Goal: Information Seeking & Learning: Check status

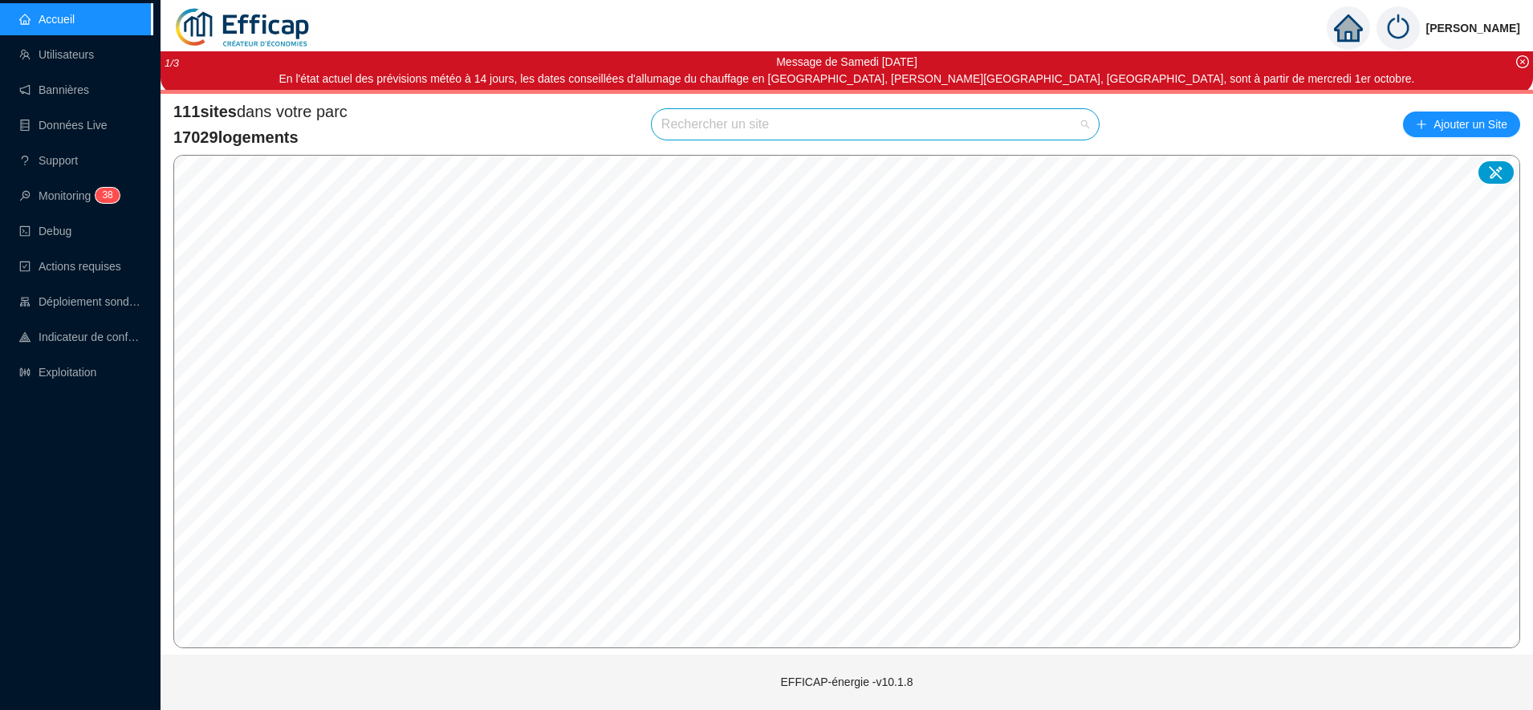
click at [706, 123] on input "search" at bounding box center [867, 124] width 413 height 30
type input "chevreuse"
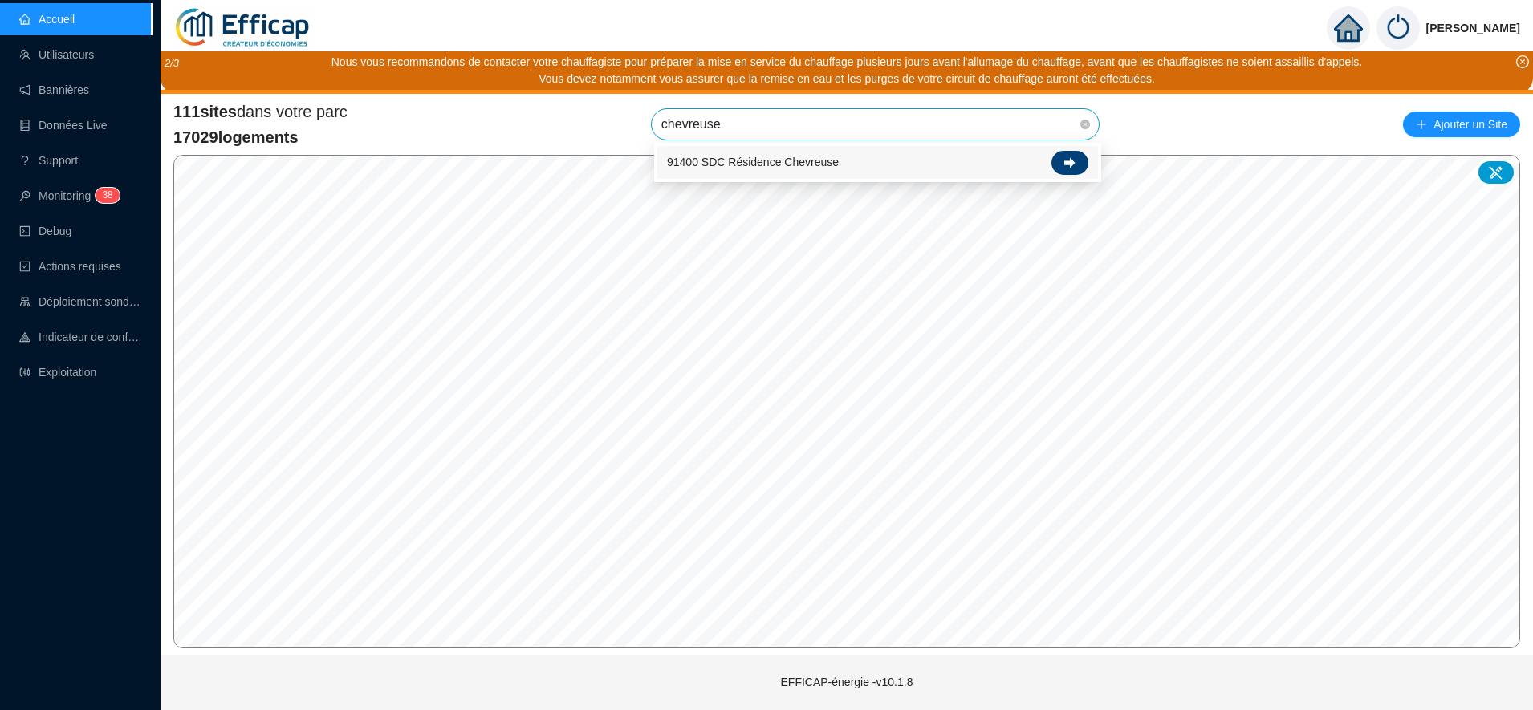
click at [1080, 159] on div at bounding box center [1069, 163] width 37 height 24
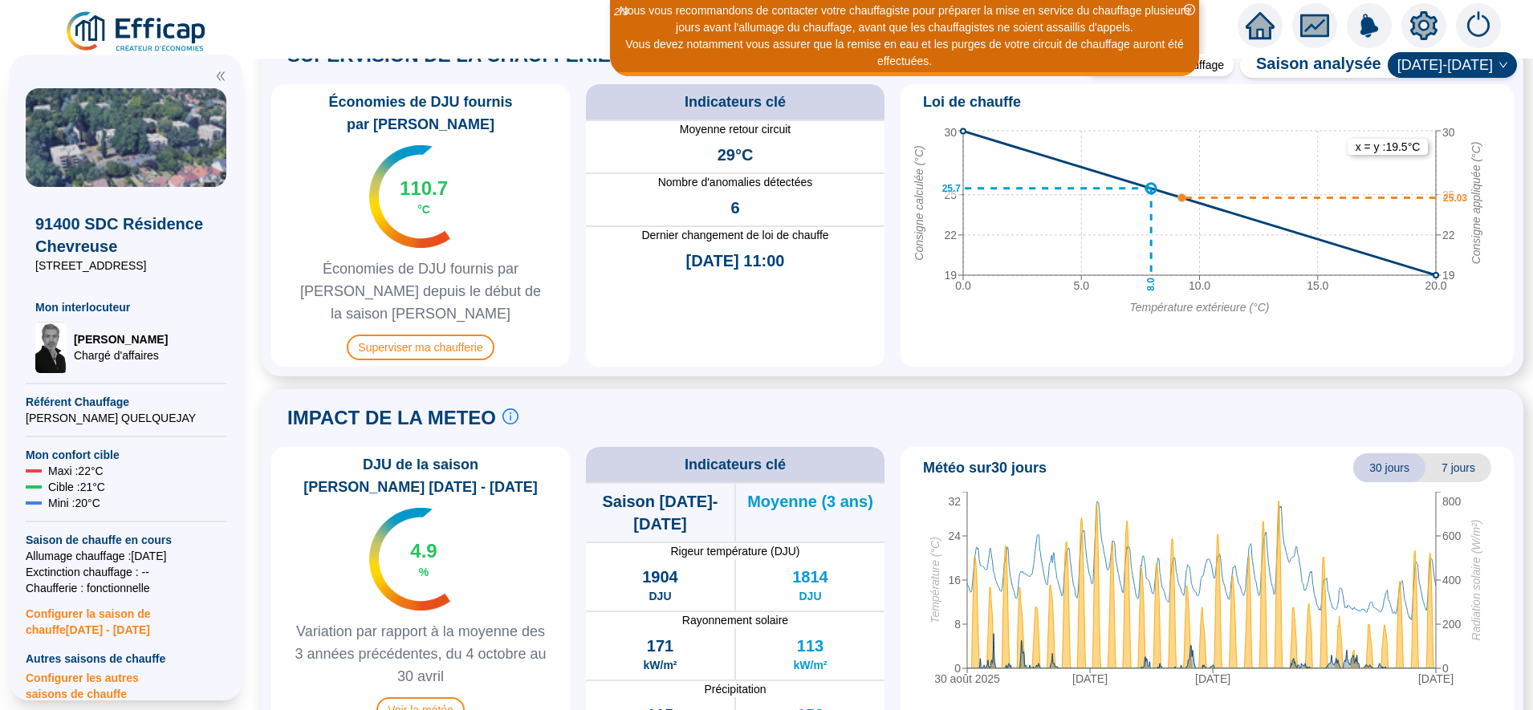
scroll to position [1130, 0]
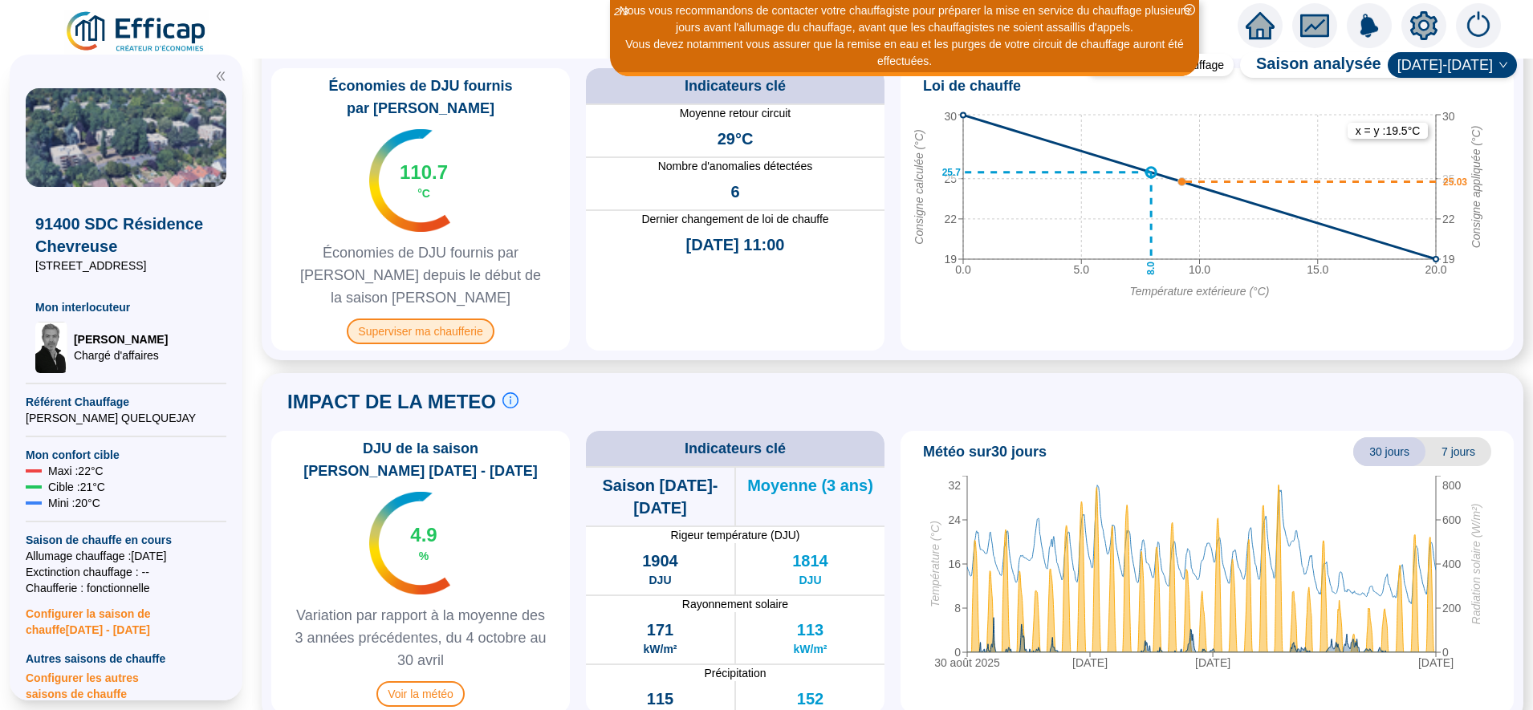
click at [486, 319] on span "Superviser ma chaufferie" at bounding box center [420, 332] width 147 height 26
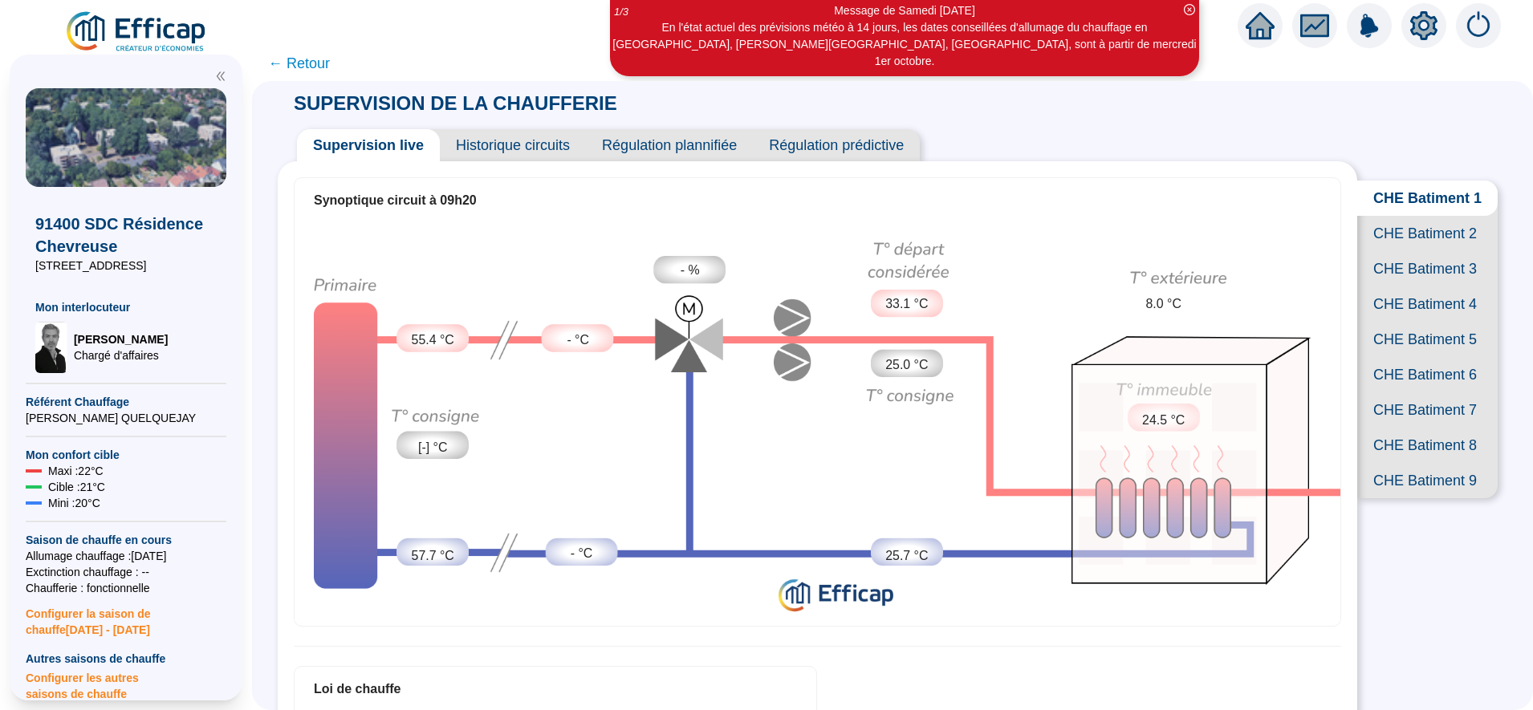
click at [1416, 428] on span "CHE Batiment 7" at bounding box center [1427, 409] width 140 height 35
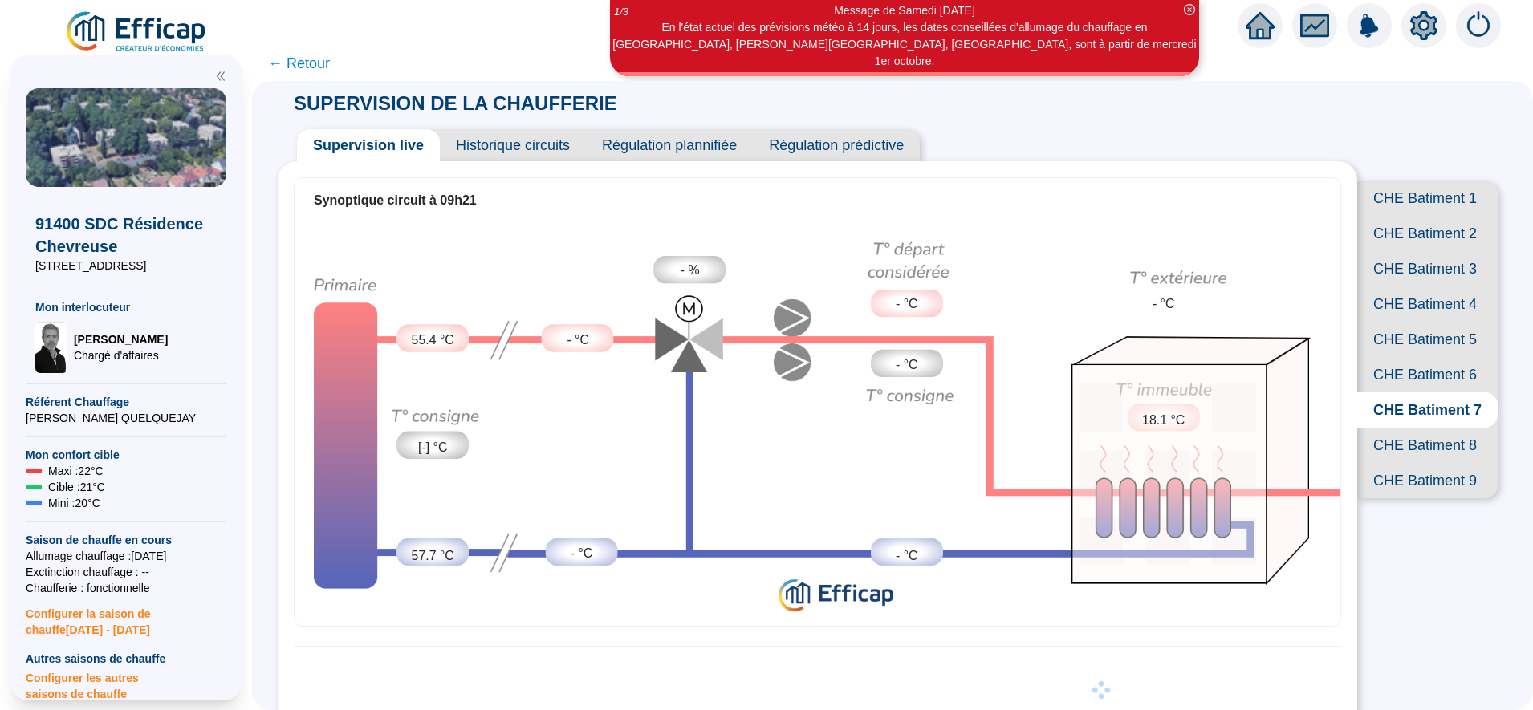
click at [1419, 463] on span "CHE Batiment 8" at bounding box center [1427, 445] width 140 height 35
click at [1412, 498] on span "CHE Batiment 9" at bounding box center [1427, 480] width 140 height 35
click at [1412, 191] on span "CHE Batiment 1" at bounding box center [1427, 198] width 140 height 35
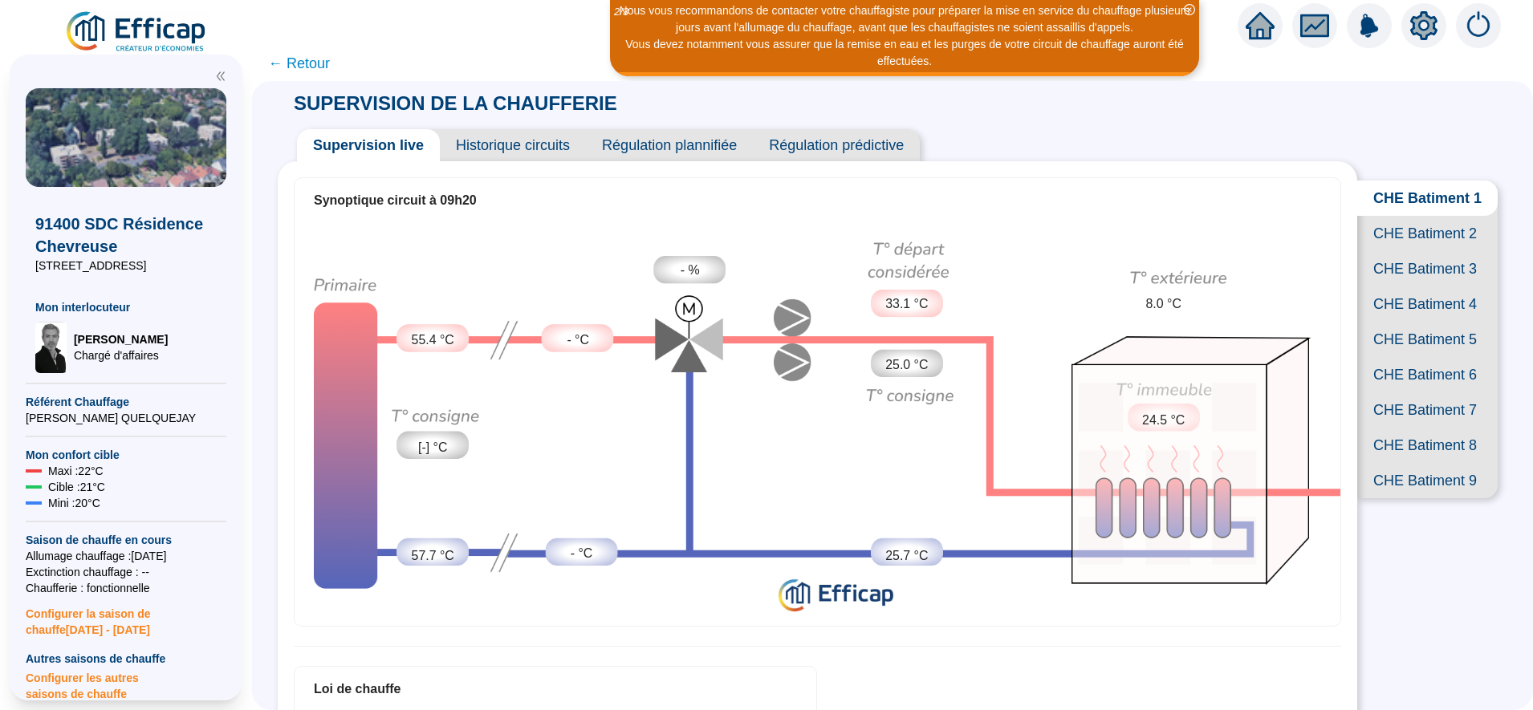
click at [1420, 287] on span "CHE Batiment 3" at bounding box center [1427, 268] width 140 height 35
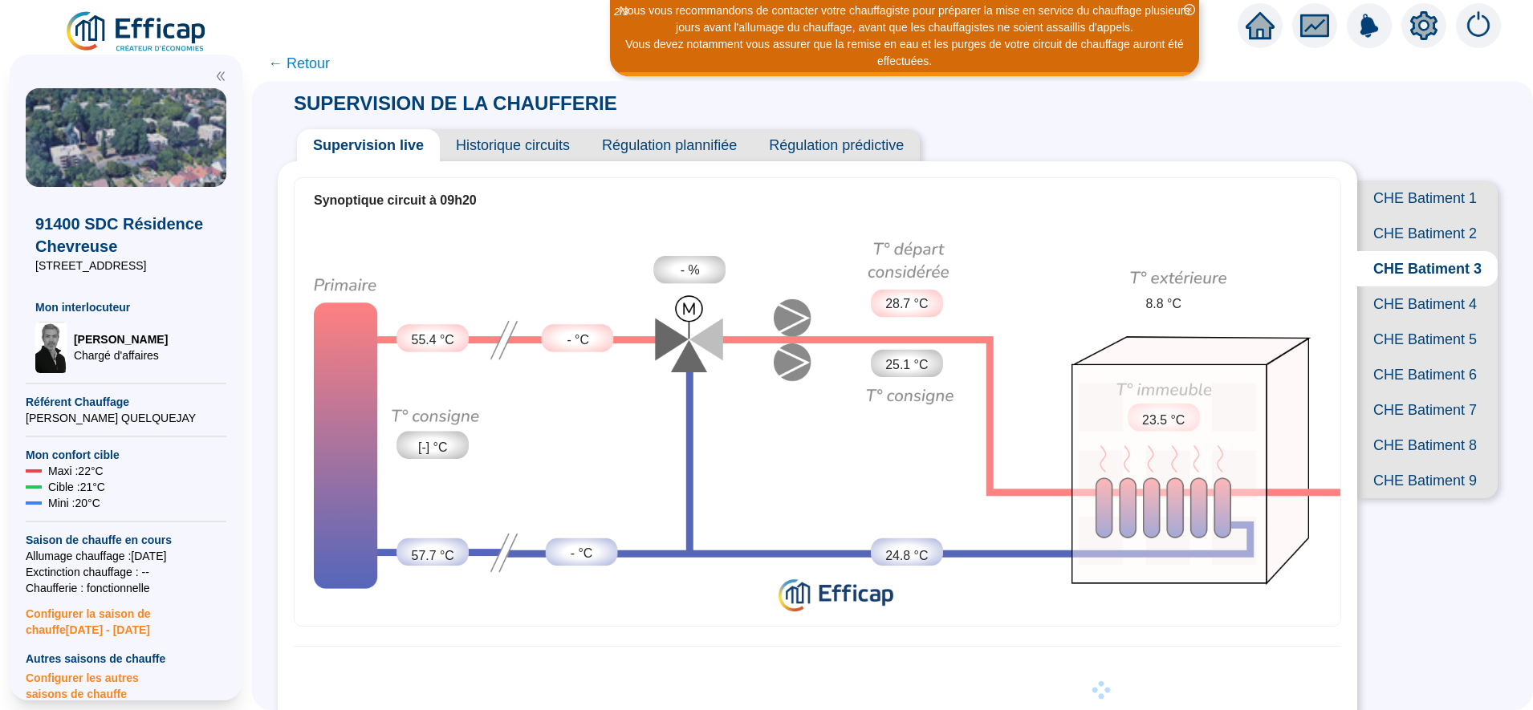
click at [1417, 251] on span "CHE Batiment 2" at bounding box center [1427, 233] width 140 height 35
click at [1424, 205] on span "CHE Batiment 1" at bounding box center [1427, 198] width 140 height 35
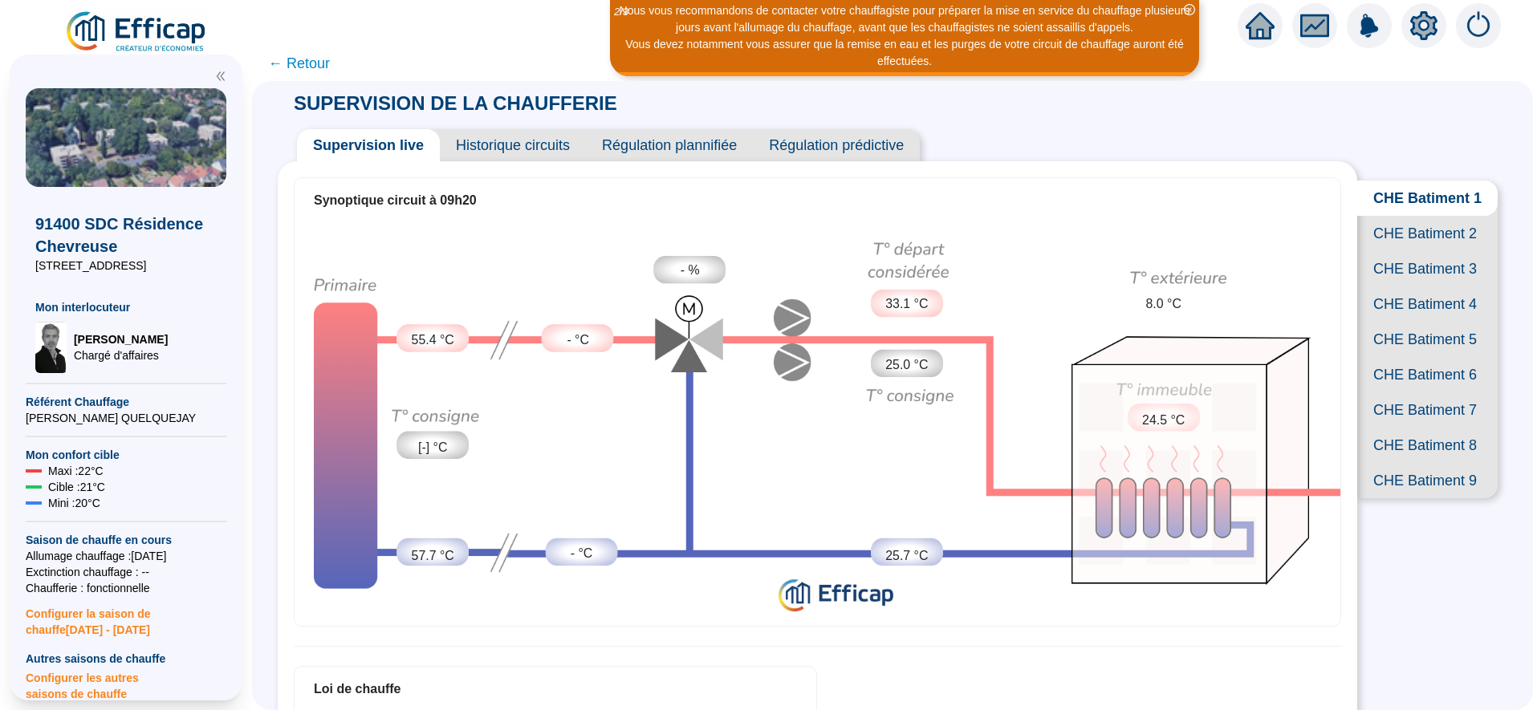
click at [1438, 251] on span "CHE Batiment 2" at bounding box center [1427, 233] width 140 height 35
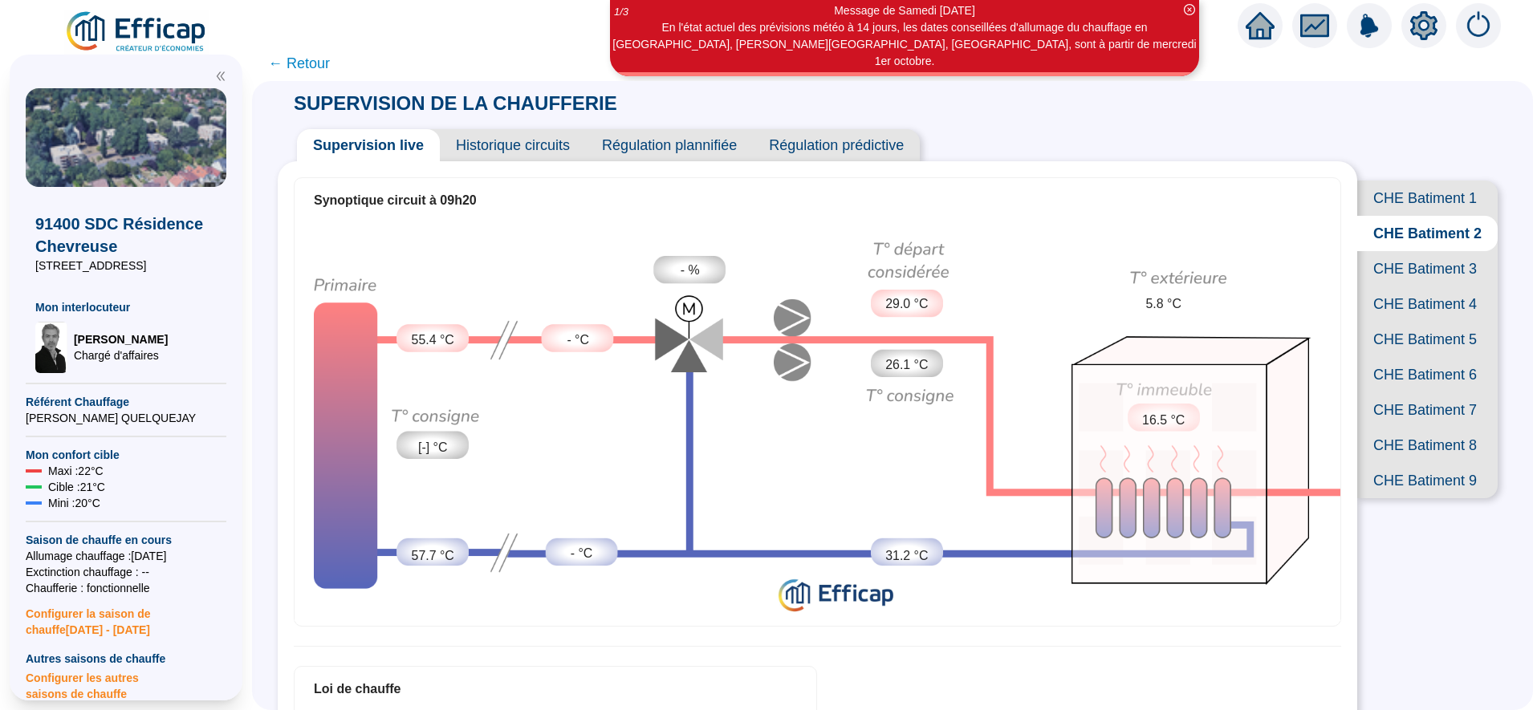
click at [1410, 195] on span "CHE Batiment 1" at bounding box center [1427, 198] width 140 height 35
click at [1394, 287] on span "CHE Batiment 3" at bounding box center [1427, 268] width 140 height 35
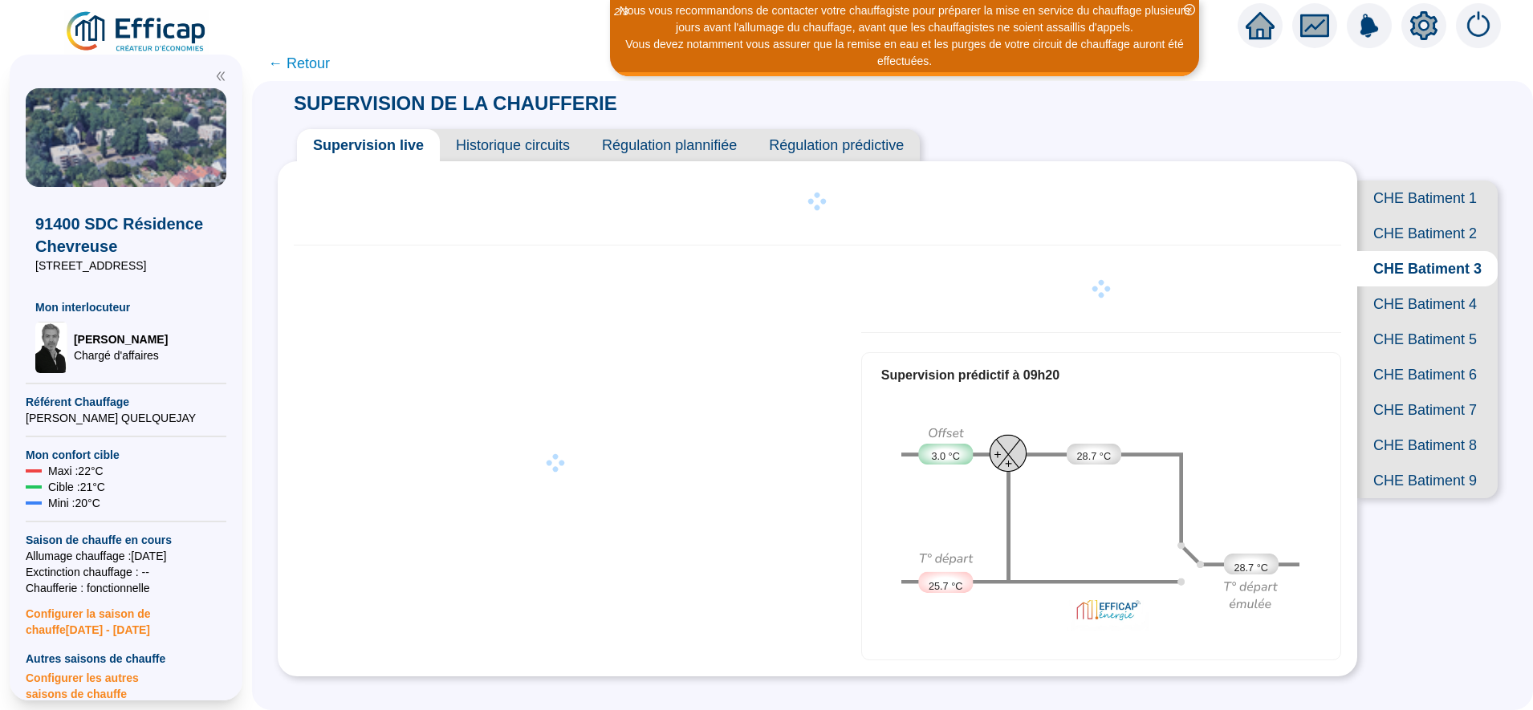
click at [1409, 498] on span "CHE Batiment 9" at bounding box center [1427, 480] width 140 height 35
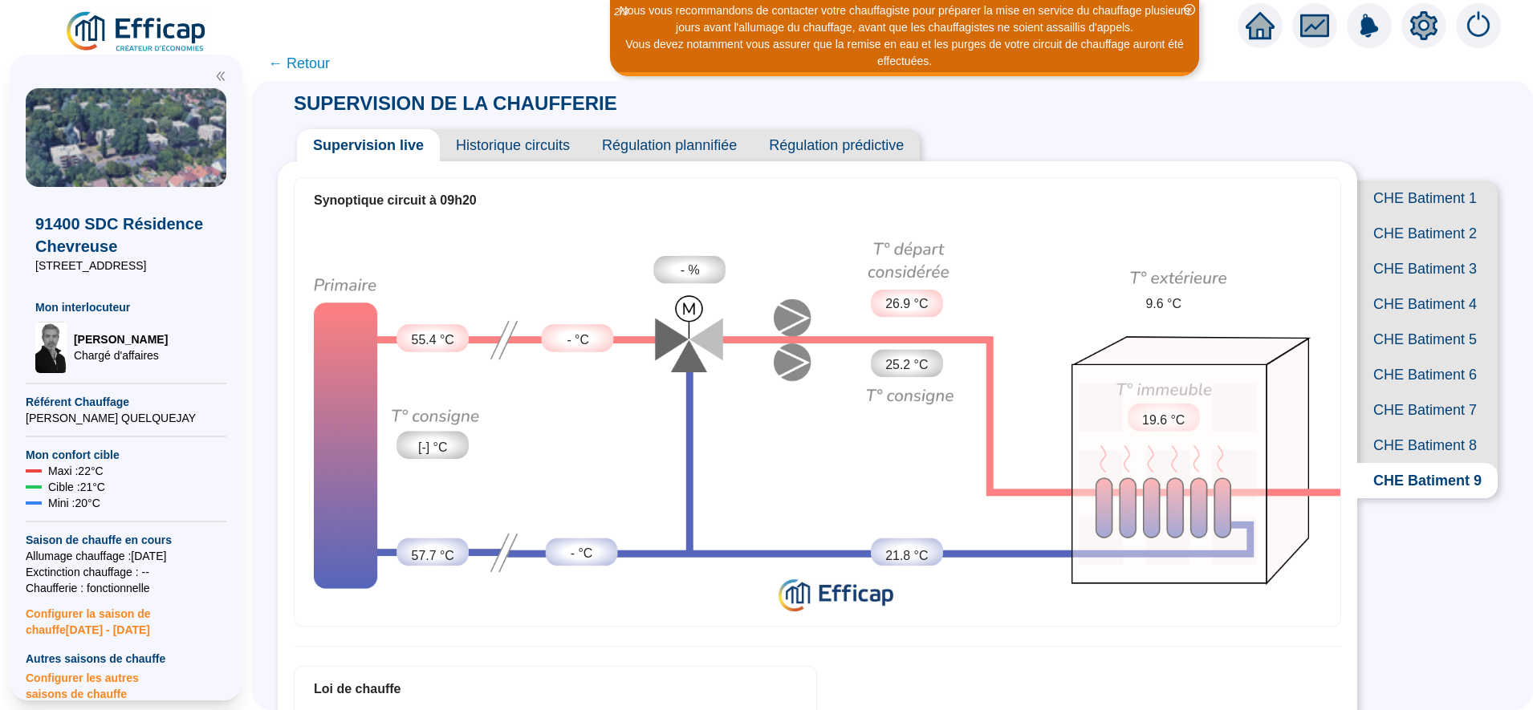
click at [1404, 463] on span "CHE Batiment 8" at bounding box center [1427, 445] width 140 height 35
click at [1402, 428] on span "CHE Batiment 7" at bounding box center [1427, 409] width 140 height 35
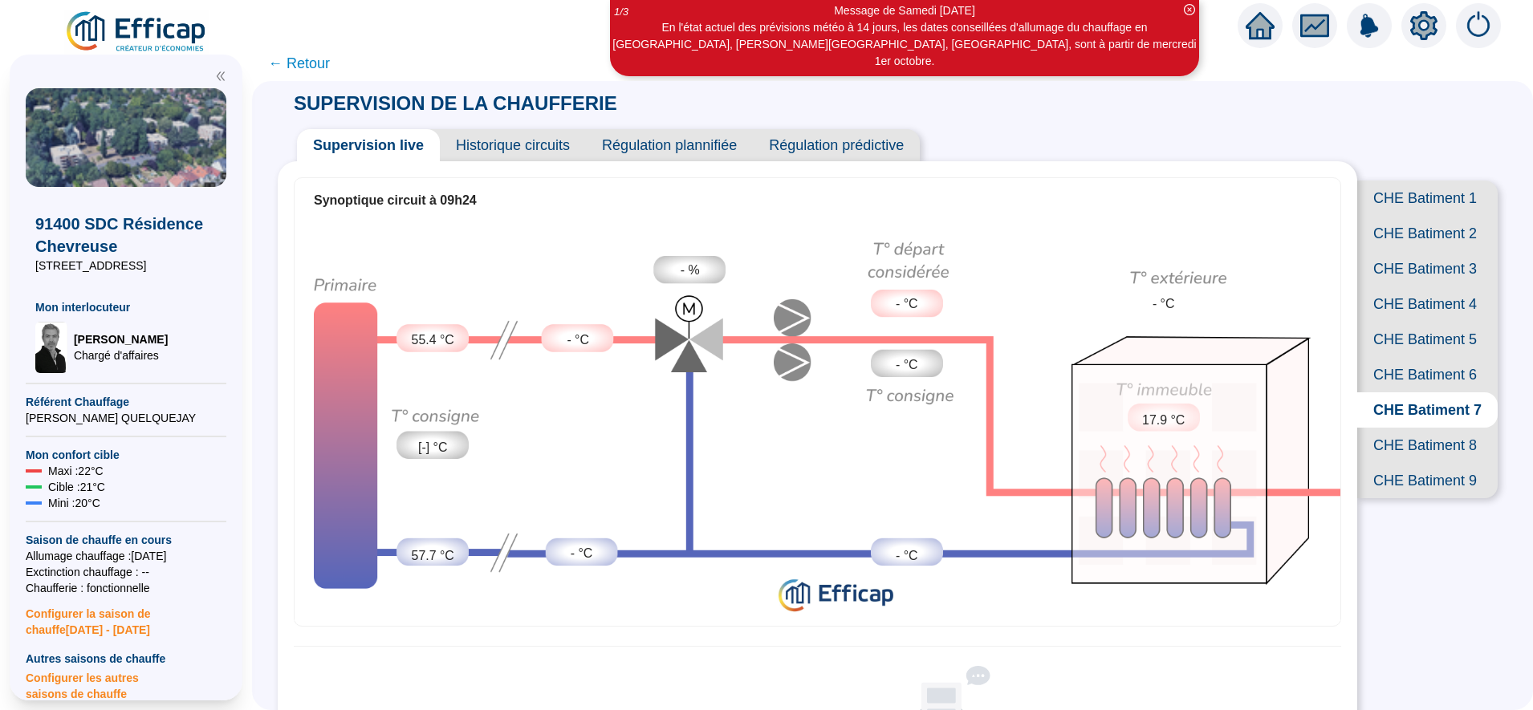
click at [1423, 209] on span "CHE Batiment 1" at bounding box center [1427, 198] width 140 height 35
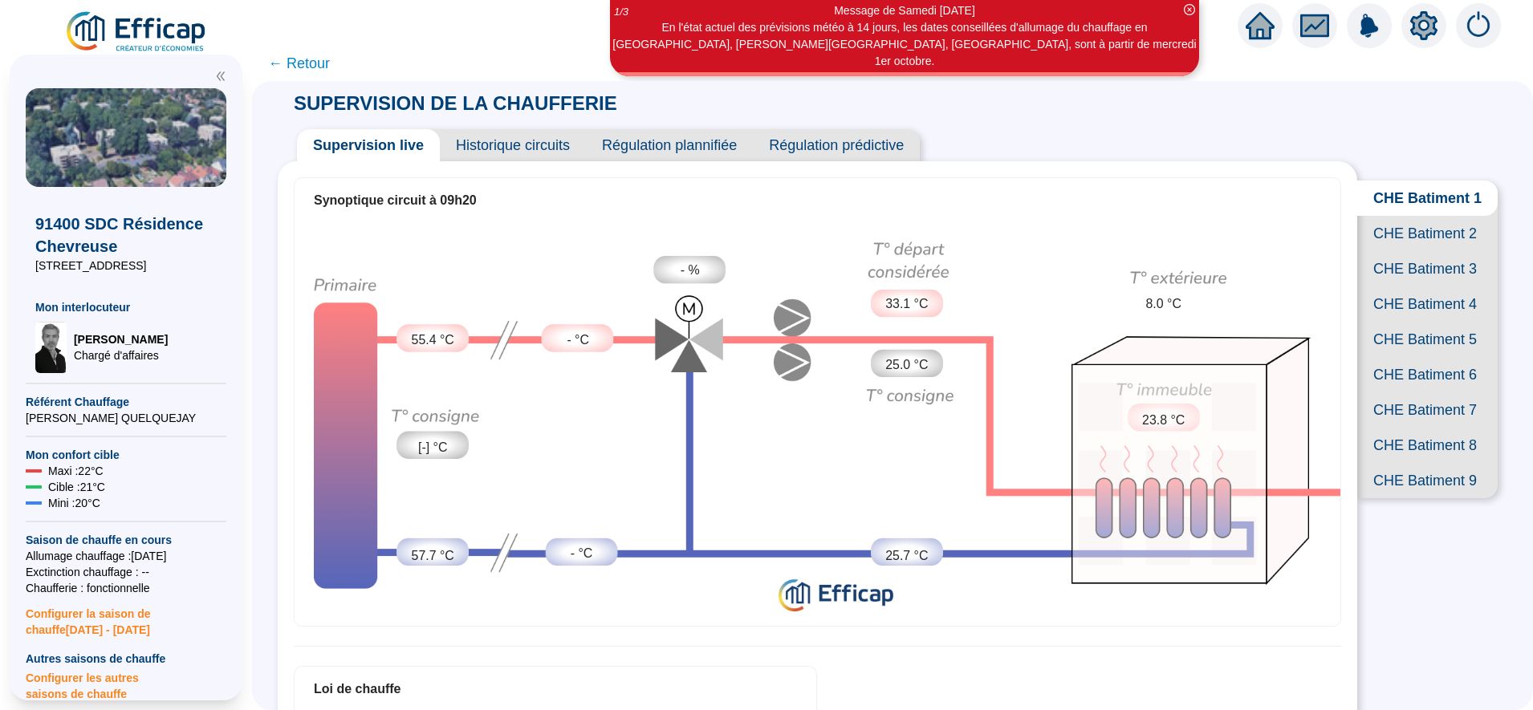
click at [1423, 239] on span "CHE Batiment 2" at bounding box center [1427, 233] width 140 height 35
click at [1419, 287] on span "CHE Batiment 3" at bounding box center [1427, 268] width 140 height 35
click at [1411, 322] on span "CHE Batiment 4" at bounding box center [1427, 304] width 140 height 35
click at [1414, 463] on span "CHE Batiment 8" at bounding box center [1427, 445] width 140 height 35
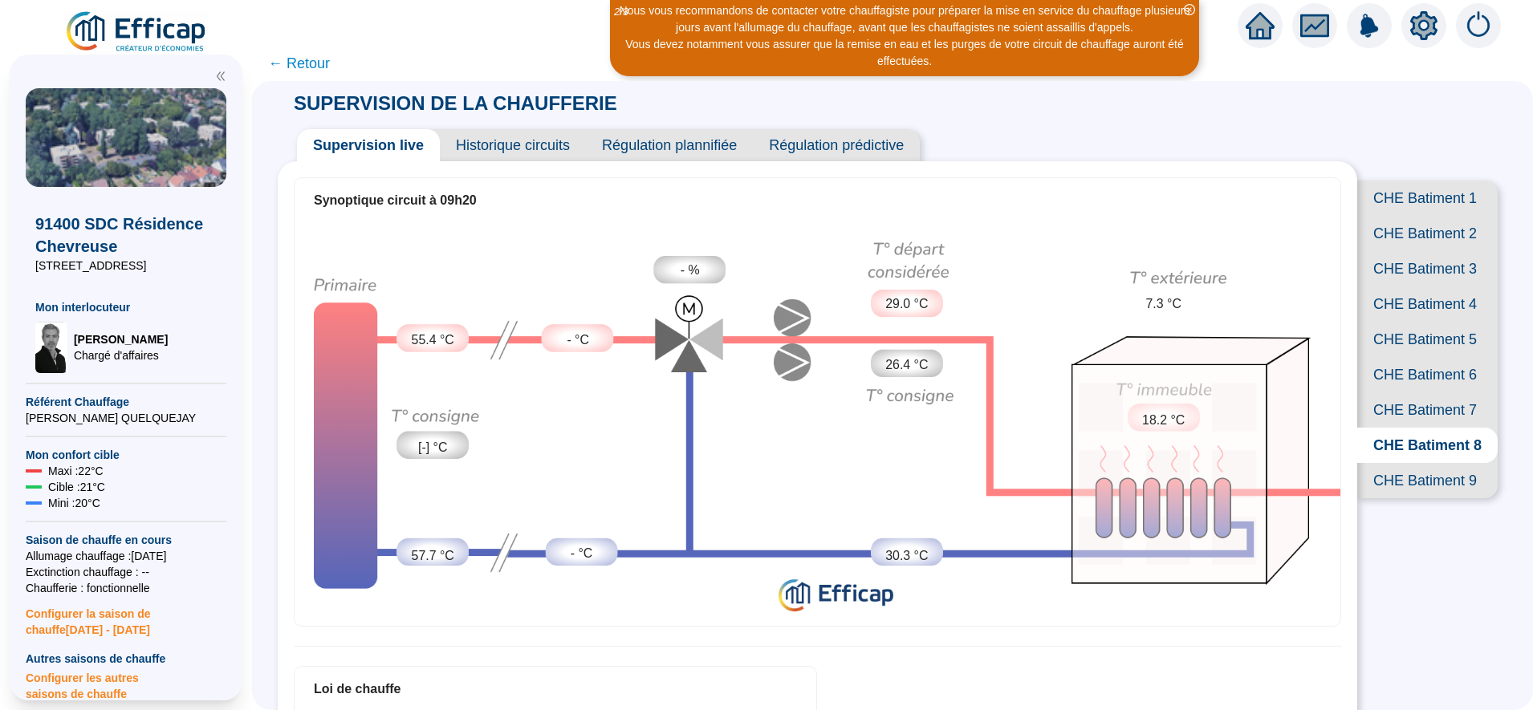
click at [1413, 498] on span "CHE Batiment 9" at bounding box center [1427, 480] width 140 height 35
click at [1416, 392] on span "CHE Batiment 6" at bounding box center [1427, 374] width 140 height 35
click at [1383, 357] on span "CHE Batiment 5" at bounding box center [1427, 339] width 140 height 35
click at [1417, 322] on span "CHE Batiment 4" at bounding box center [1427, 304] width 140 height 35
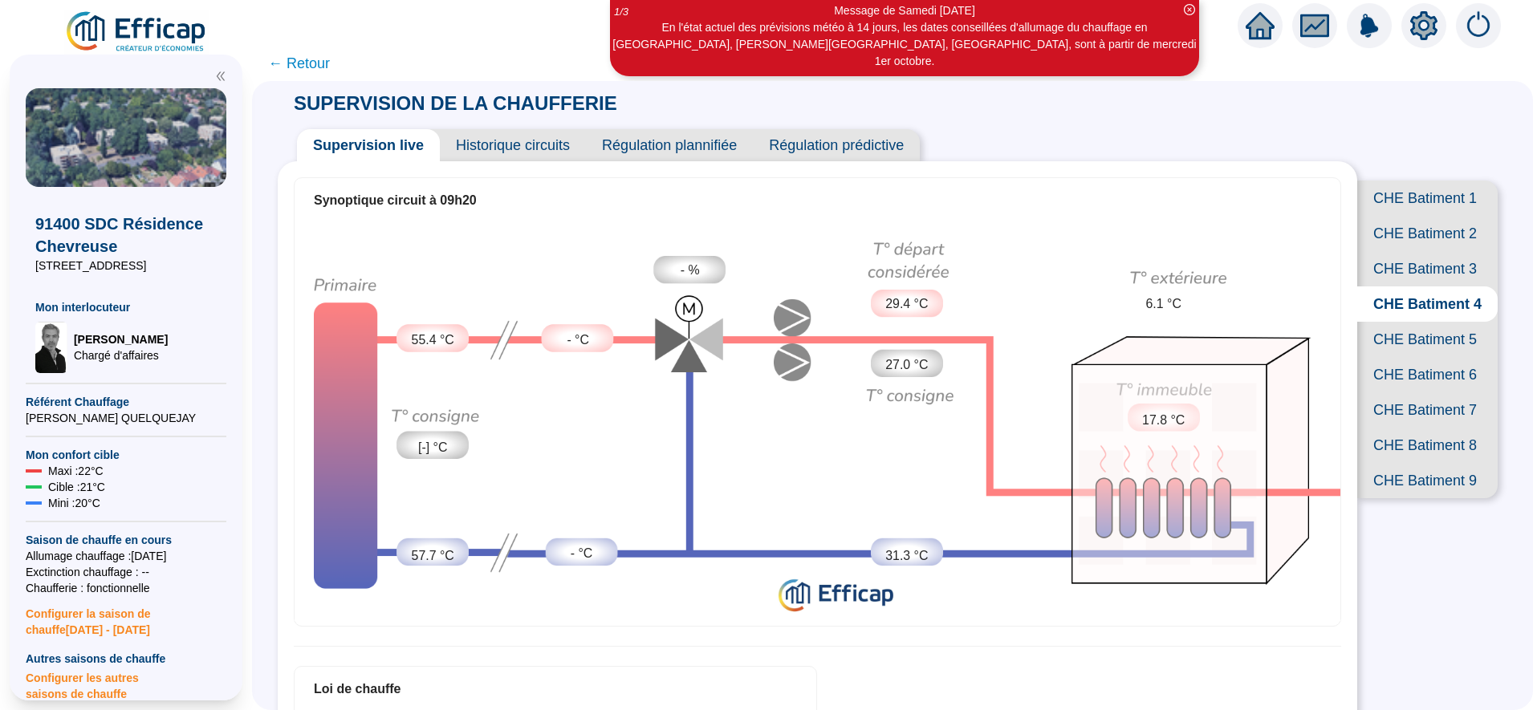
click at [1393, 428] on span "CHE Batiment 7" at bounding box center [1427, 409] width 140 height 35
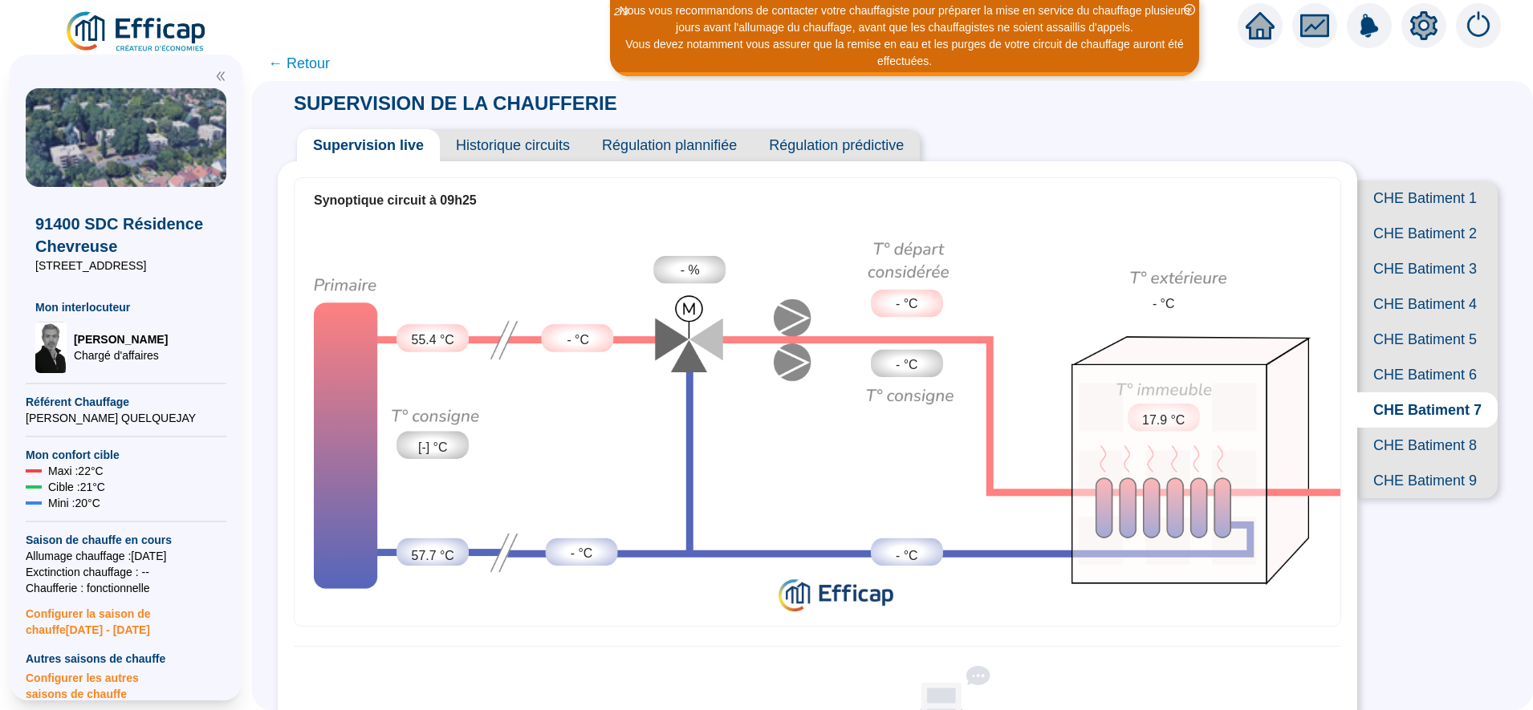
click at [1414, 392] on span "CHE Batiment 6" at bounding box center [1427, 374] width 140 height 35
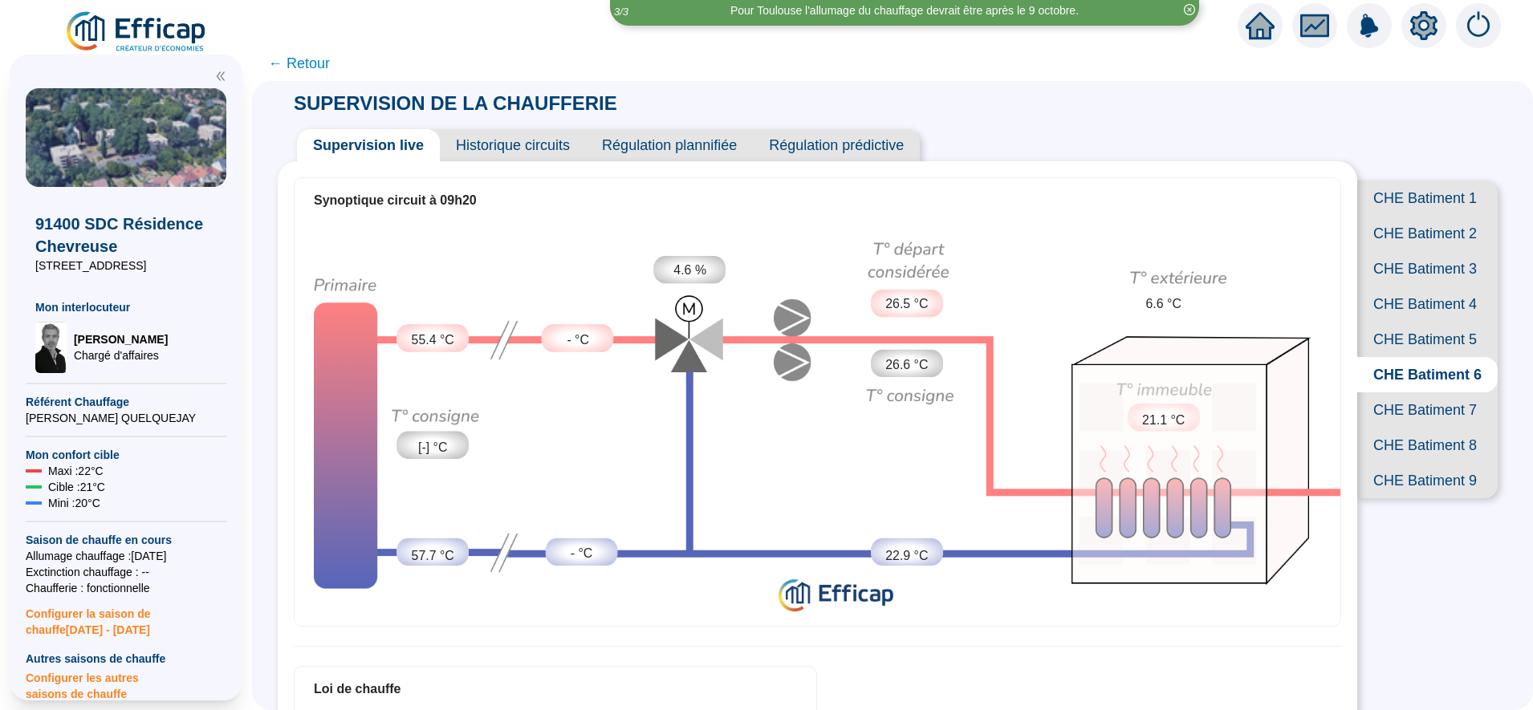
click at [1396, 463] on span "CHE Batiment 8" at bounding box center [1427, 445] width 140 height 35
click at [1396, 428] on span "CHE Batiment 7" at bounding box center [1427, 409] width 140 height 35
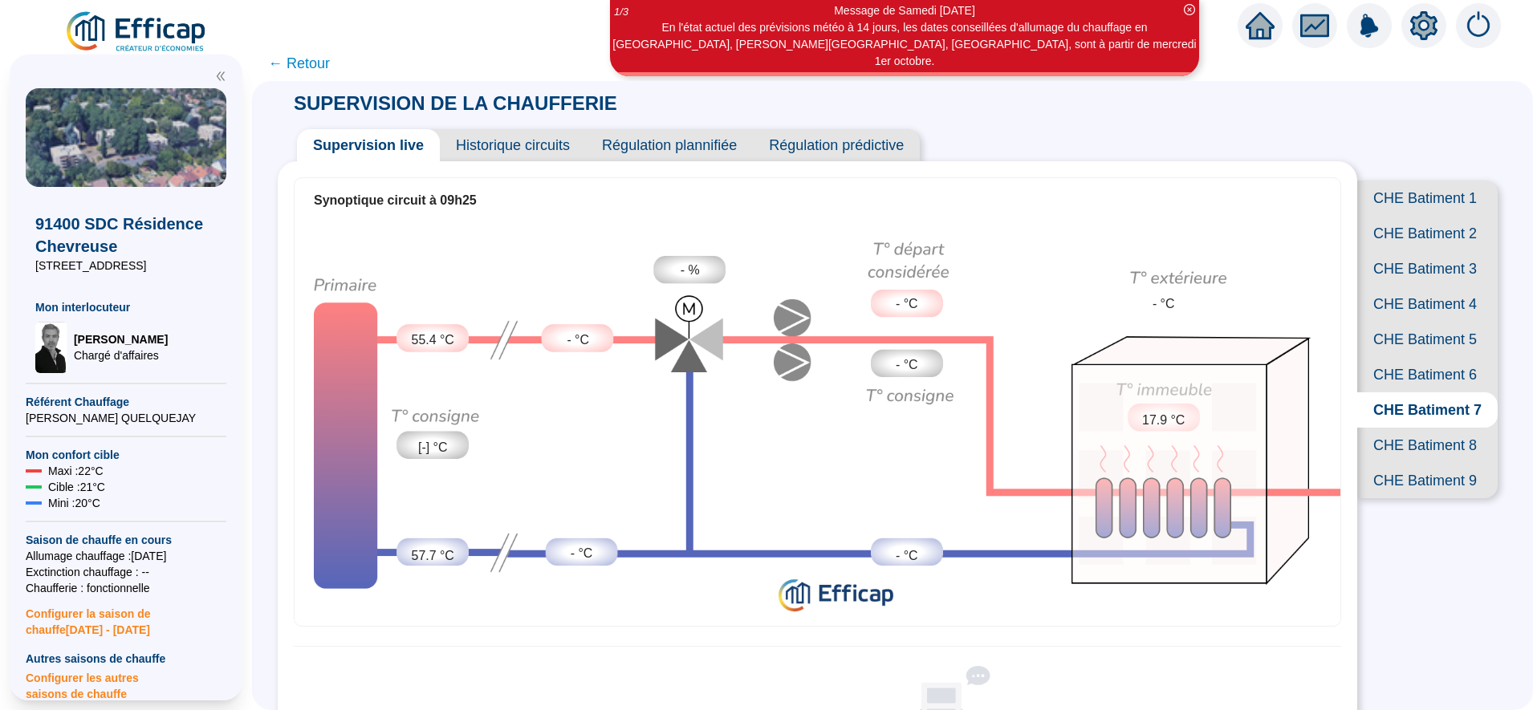
click at [1399, 498] on span "CHE Batiment 9" at bounding box center [1427, 480] width 140 height 35
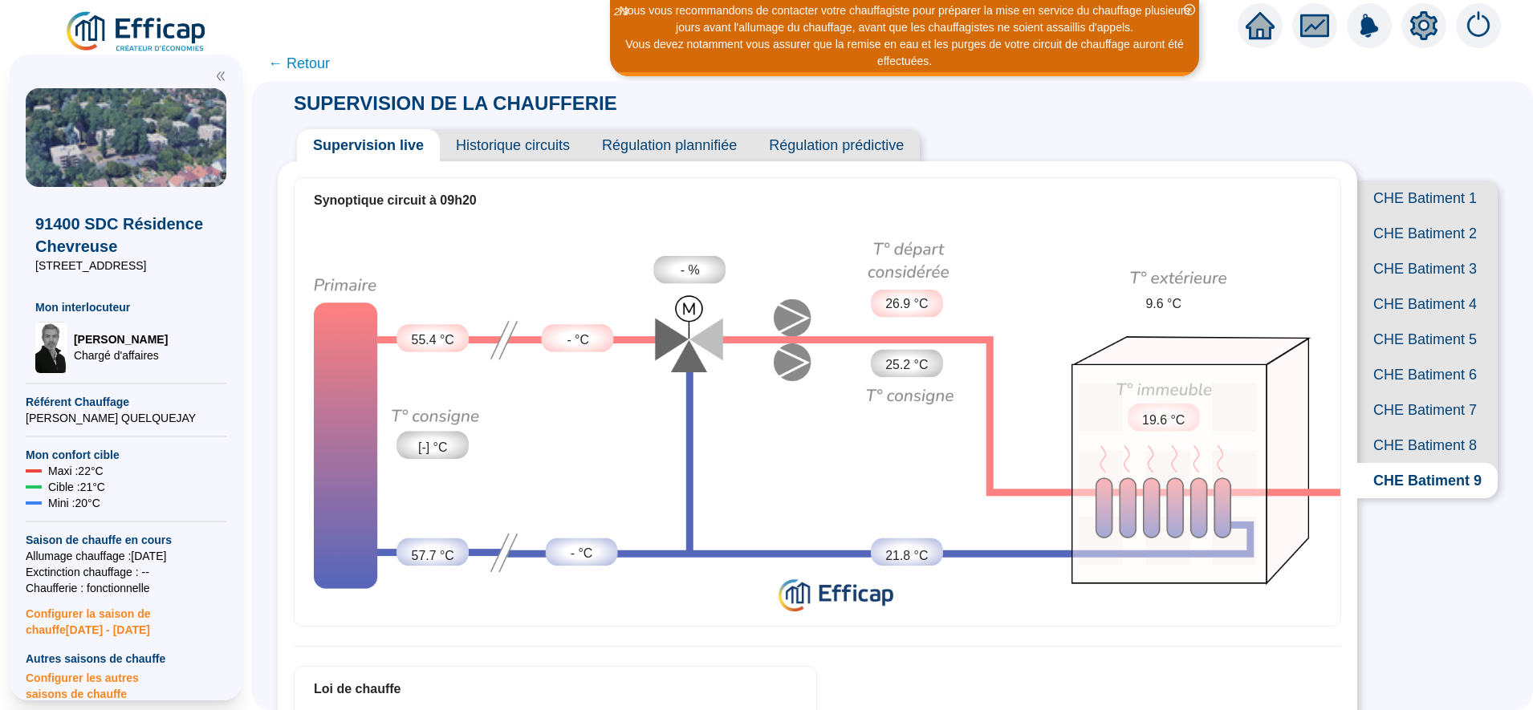
click at [560, 143] on span "Historique circuits" at bounding box center [513, 145] width 146 height 32
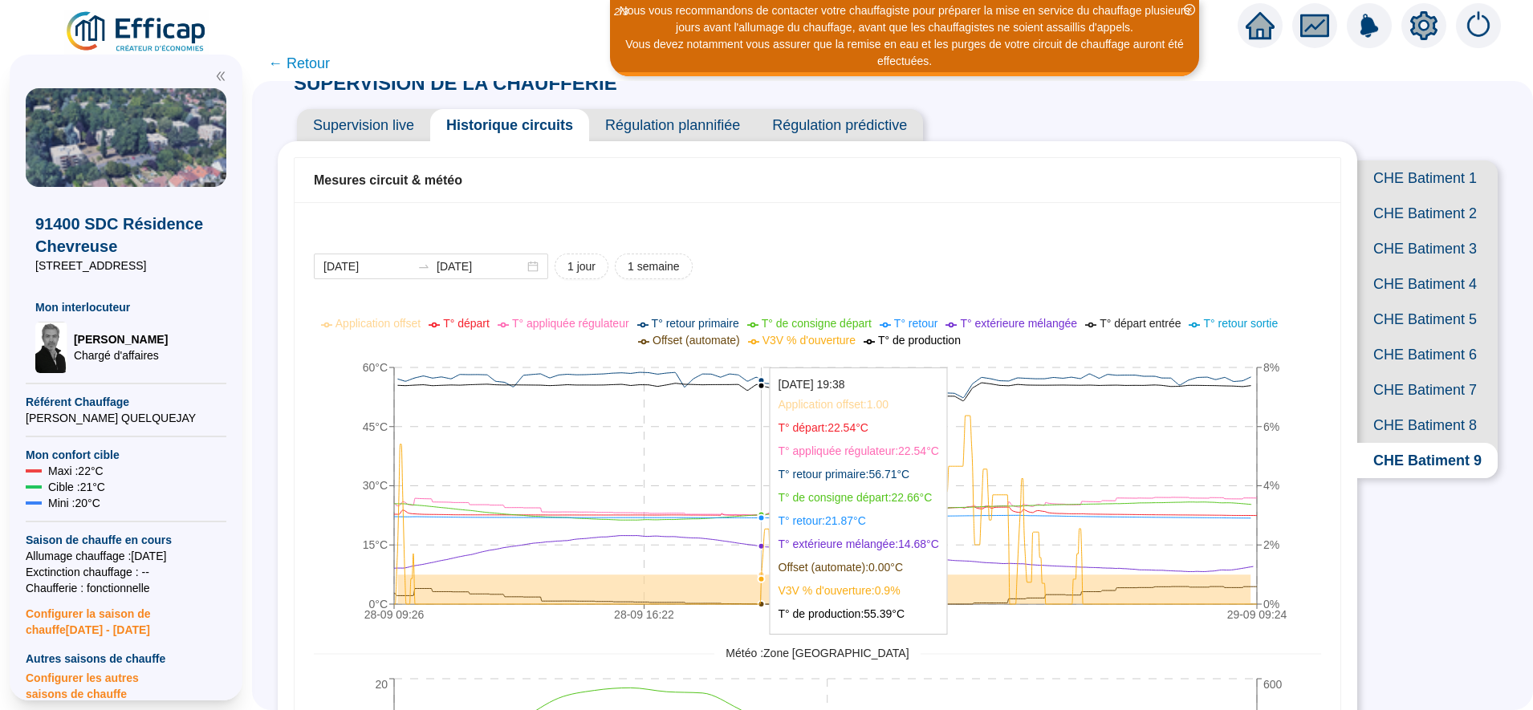
scroll to position [26, 0]
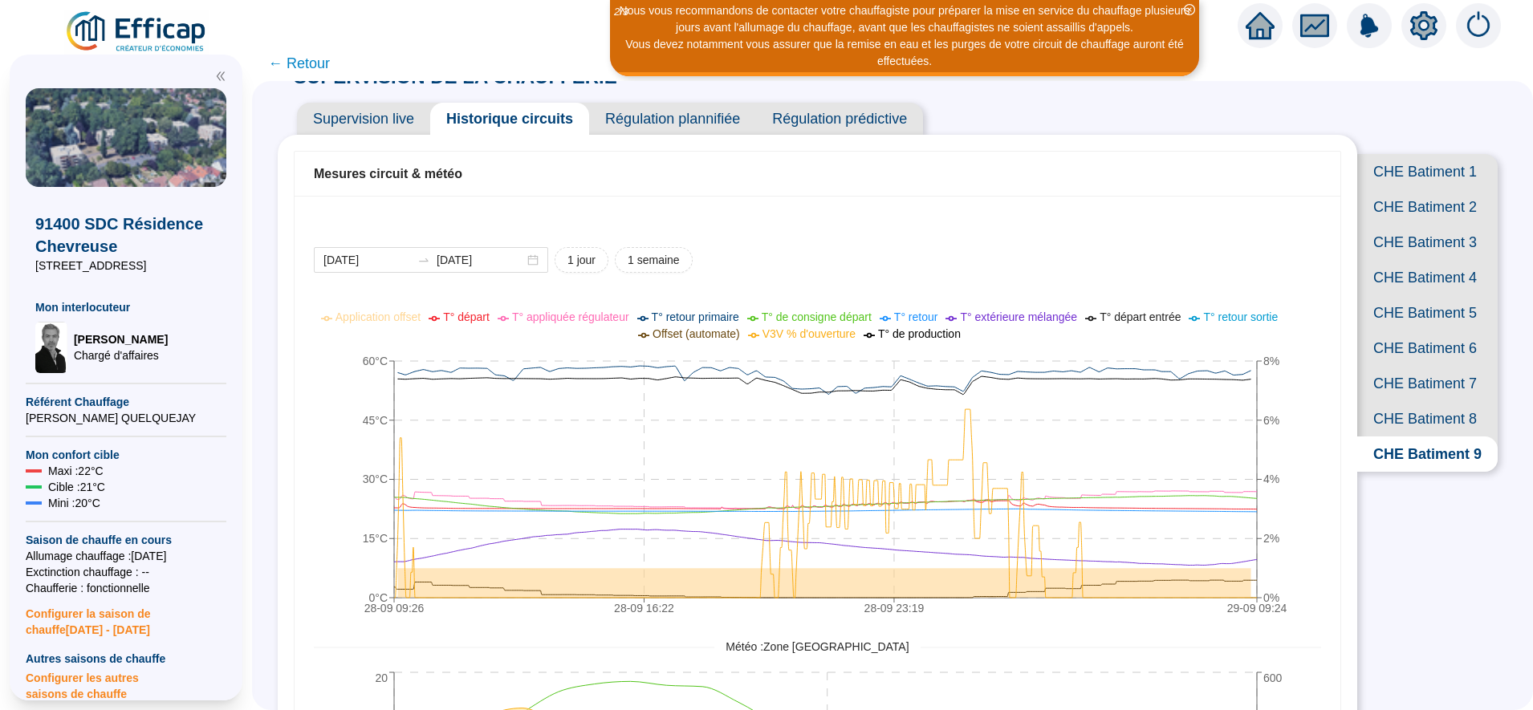
click at [1417, 401] on span "CHE Batiment 7" at bounding box center [1427, 383] width 140 height 35
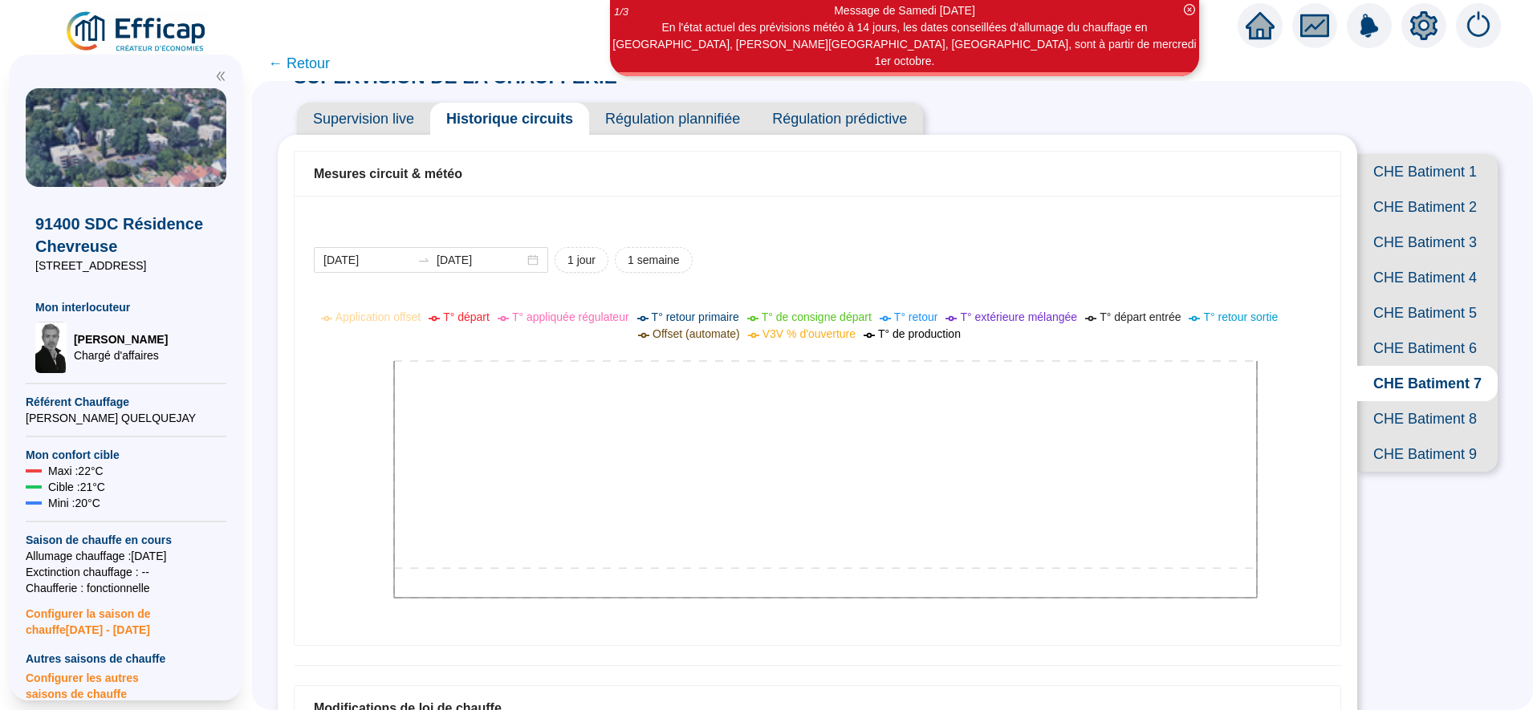
click at [1420, 366] on span "CHE Batiment 6" at bounding box center [1427, 348] width 140 height 35
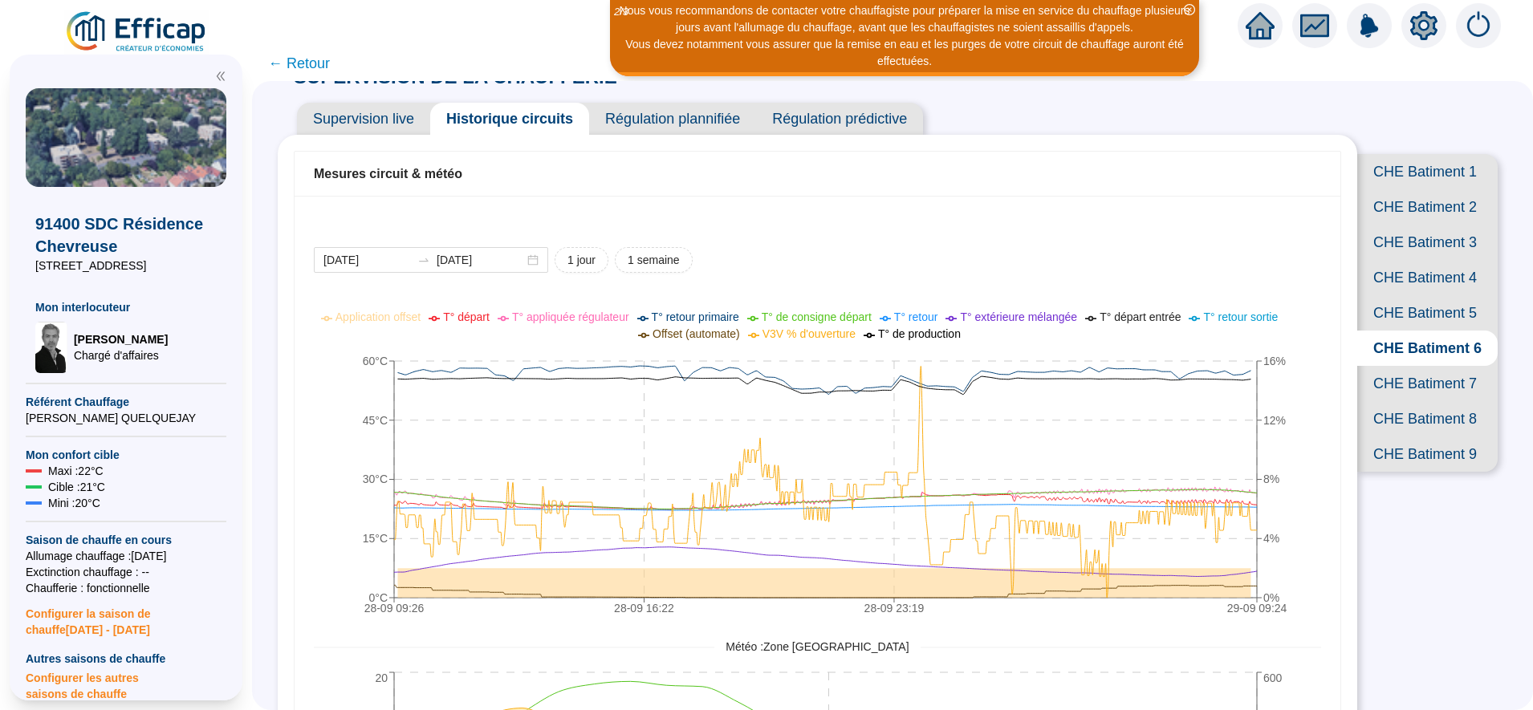
click at [1413, 401] on span "CHE Batiment 7" at bounding box center [1427, 383] width 140 height 35
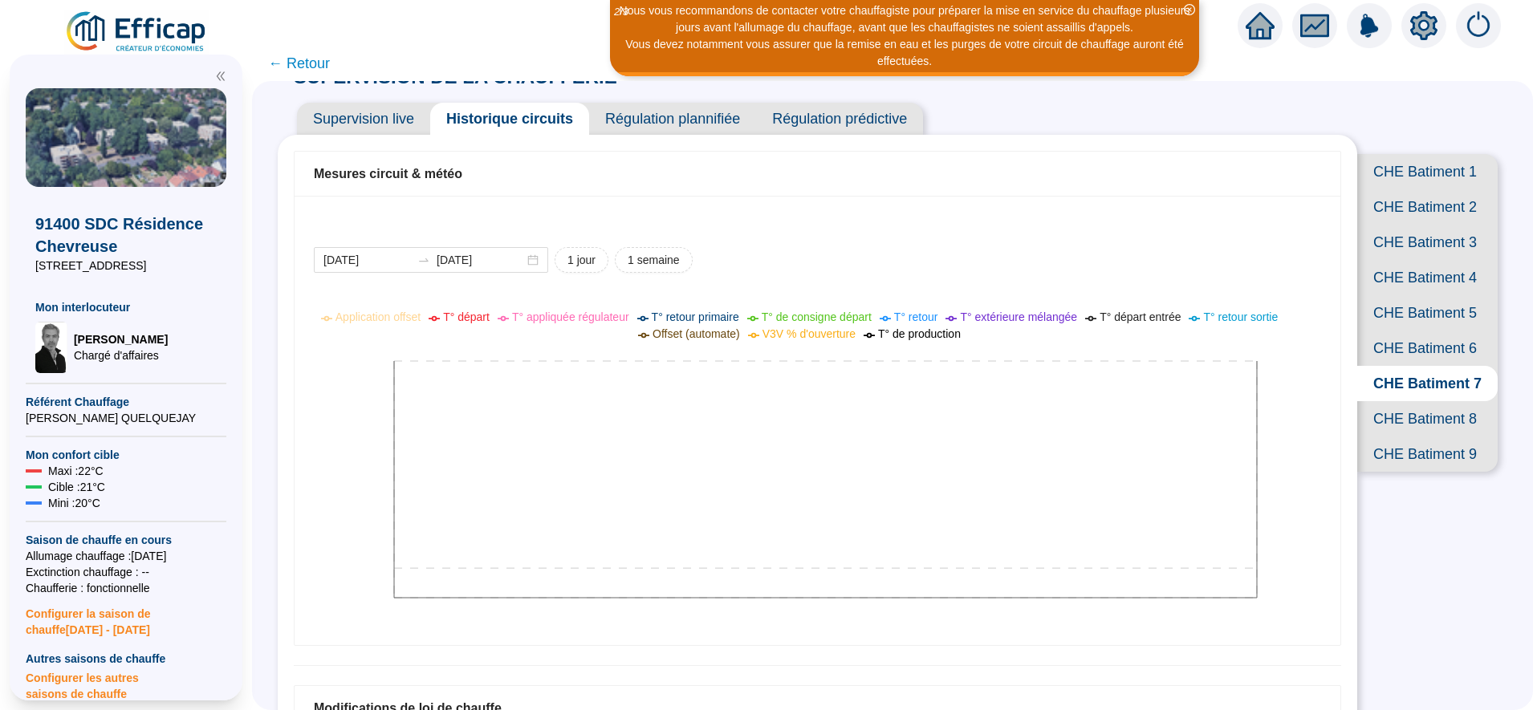
click at [1412, 437] on span "CHE Batiment 8" at bounding box center [1427, 418] width 140 height 35
